Goal: Task Accomplishment & Management: Manage account settings

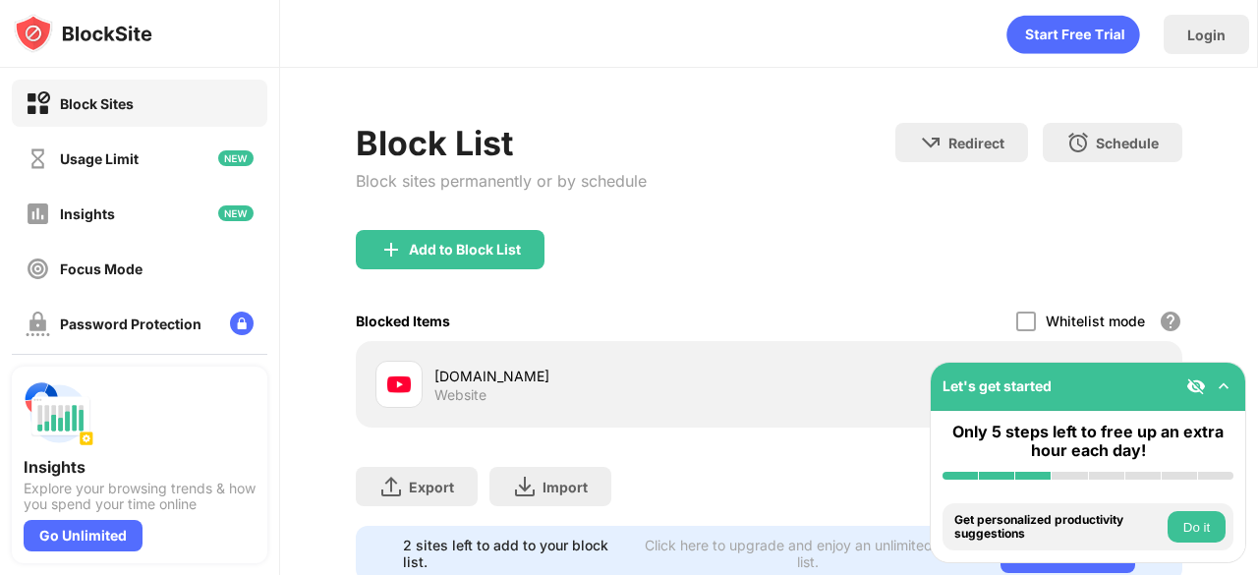
scroll to position [75, 0]
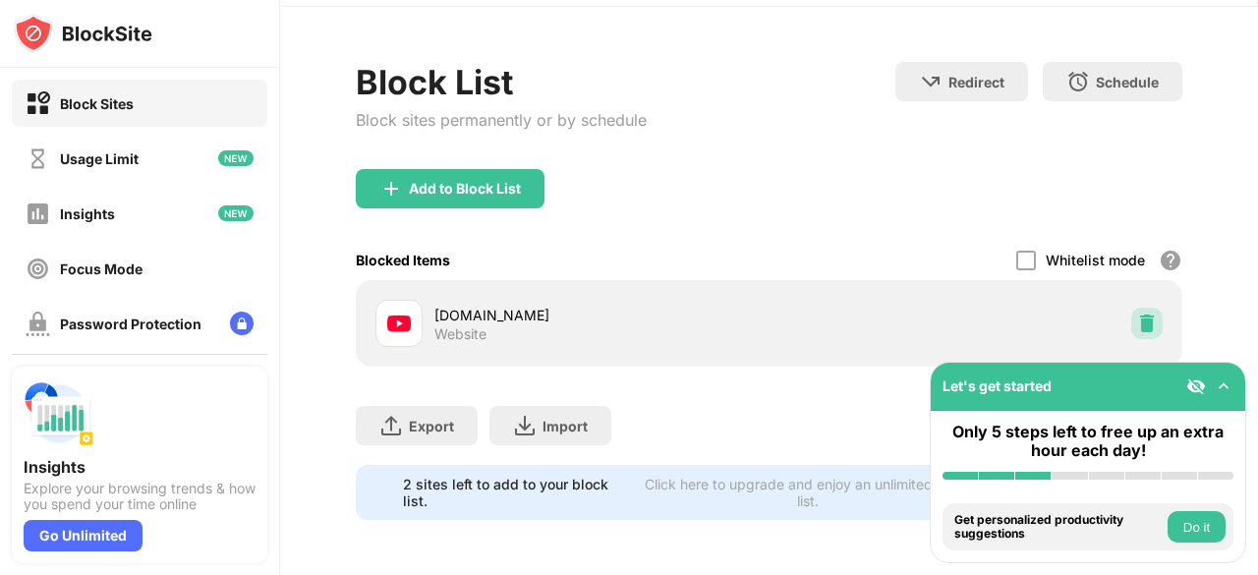
click at [1137, 313] on img at bounding box center [1147, 323] width 20 height 20
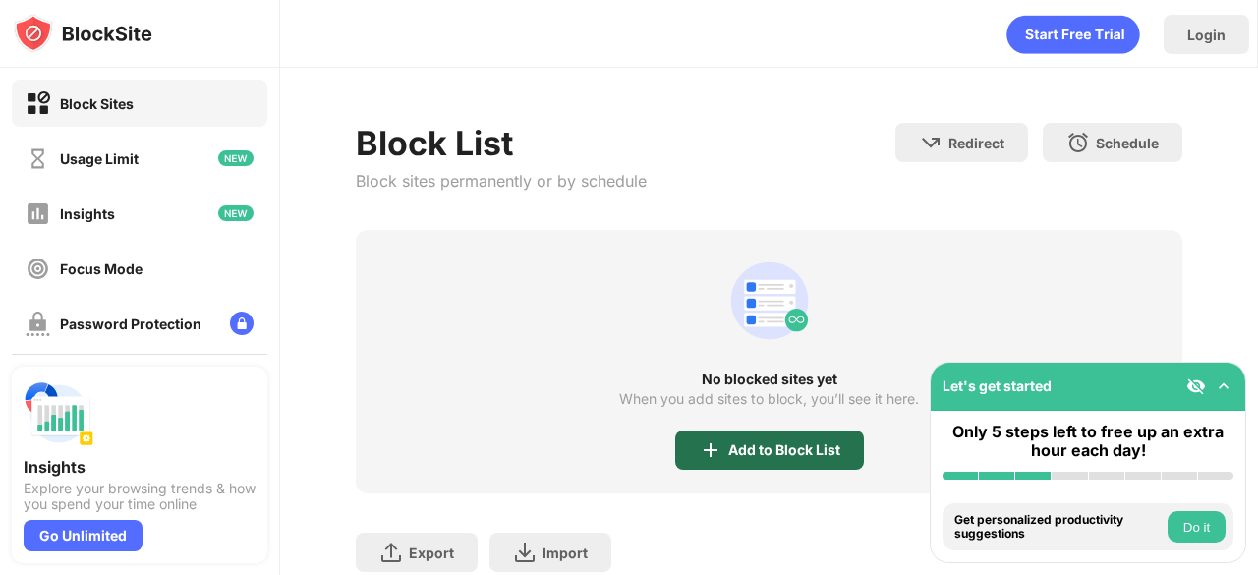
click at [774, 464] on div "Add to Block List" at bounding box center [769, 449] width 189 height 39
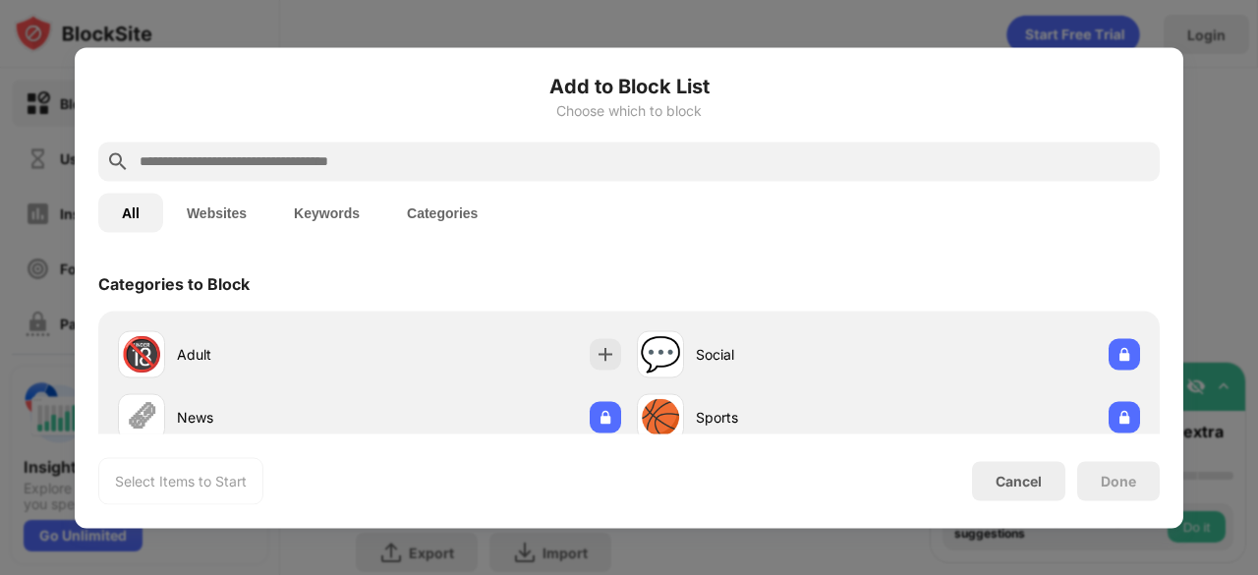
click at [682, 173] on div at bounding box center [628, 160] width 1061 height 39
drag, startPoint x: 670, startPoint y: 142, endPoint x: 658, endPoint y: 155, distance: 17.4
click at [658, 155] on div at bounding box center [628, 160] width 1061 height 39
click at [658, 155] on input "text" at bounding box center [645, 161] width 1014 height 24
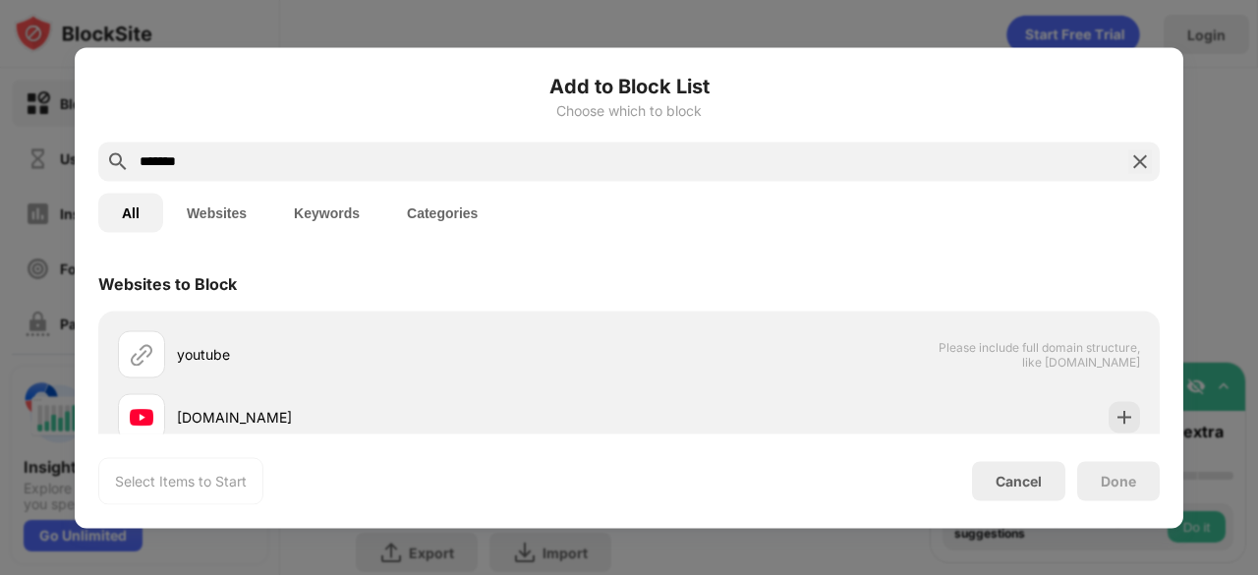
type input "*******"
click at [1103, 399] on div "[DOMAIN_NAME]" at bounding box center [628, 416] width 1037 height 63
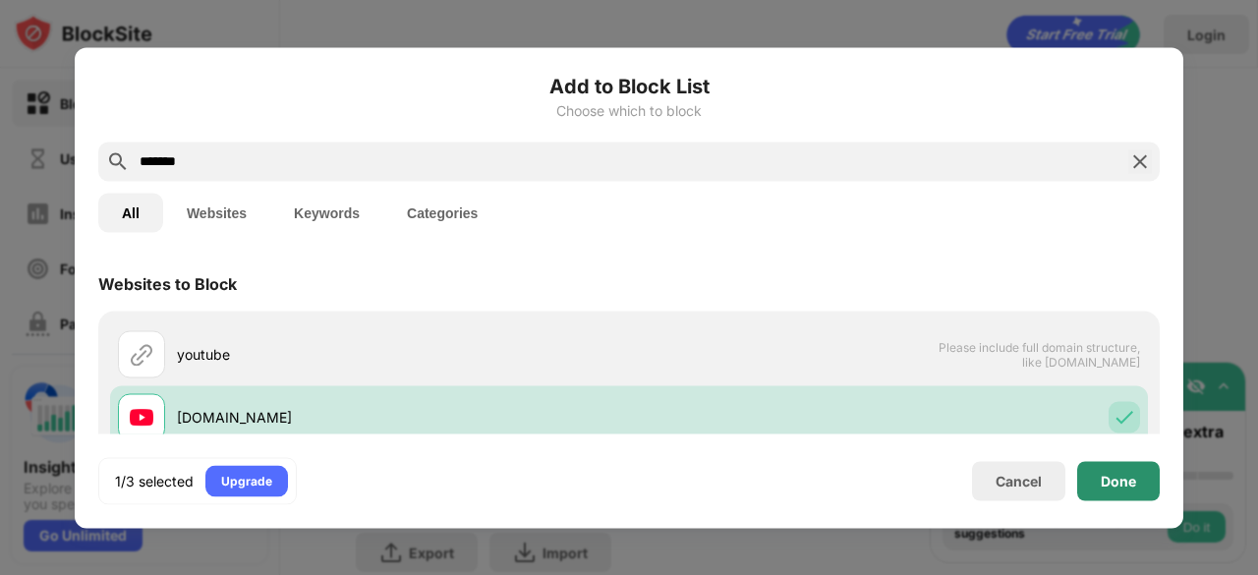
click at [1114, 468] on div "Done" at bounding box center [1118, 480] width 83 height 39
